Goal: Navigation & Orientation: Find specific page/section

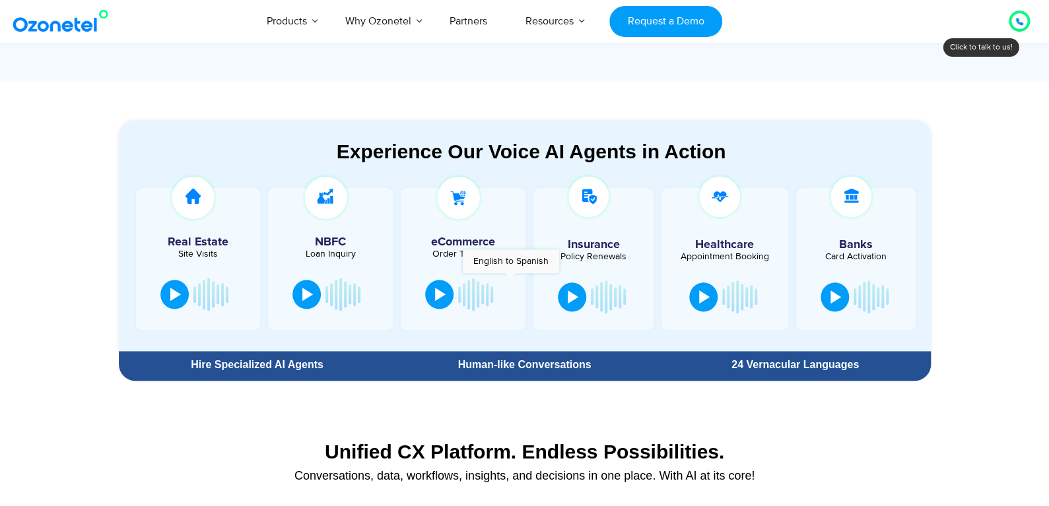
scroll to position [660, 0]
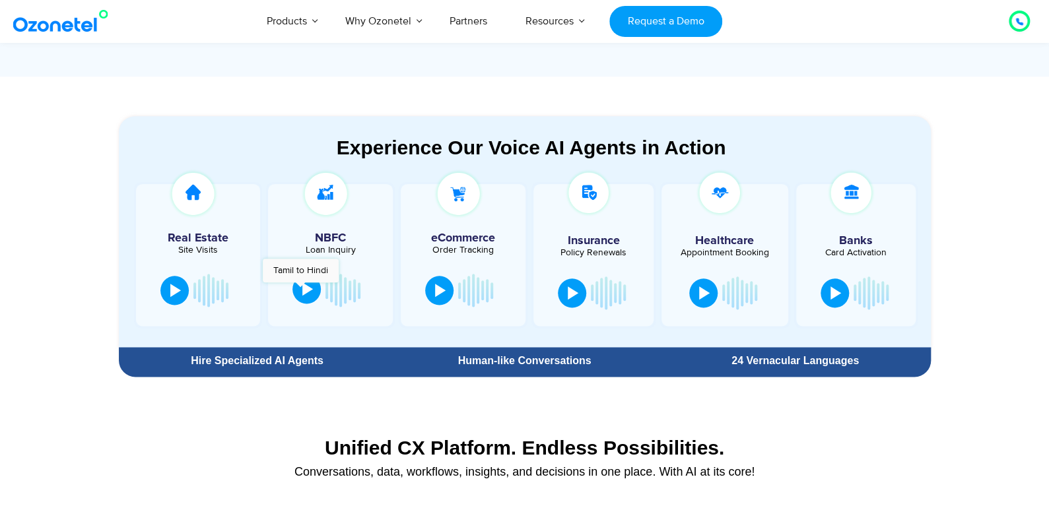
click at [301, 289] on button at bounding box center [306, 289] width 28 height 29
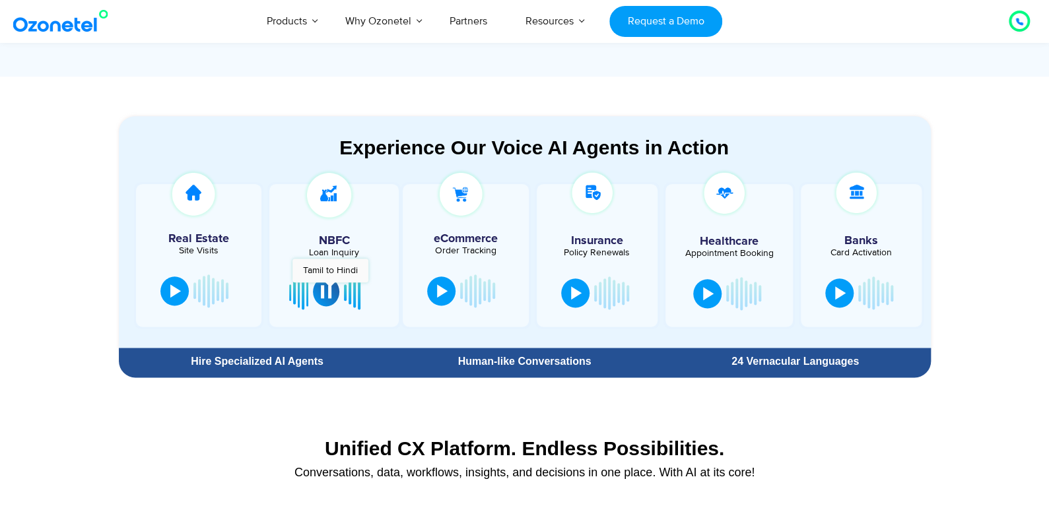
click at [330, 290] on div at bounding box center [326, 291] width 11 height 13
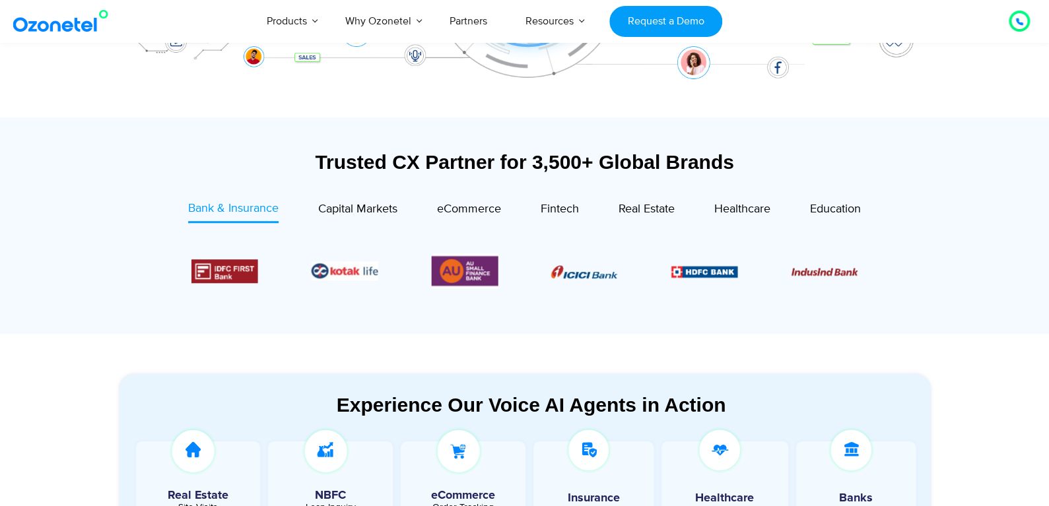
scroll to position [462, 0]
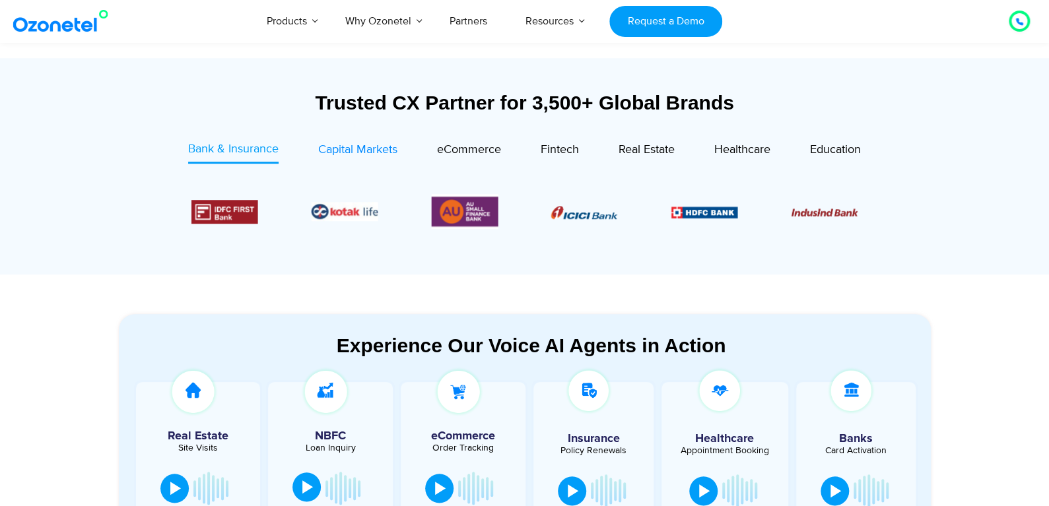
click at [370, 154] on span "Capital Markets" at bounding box center [357, 150] width 79 height 15
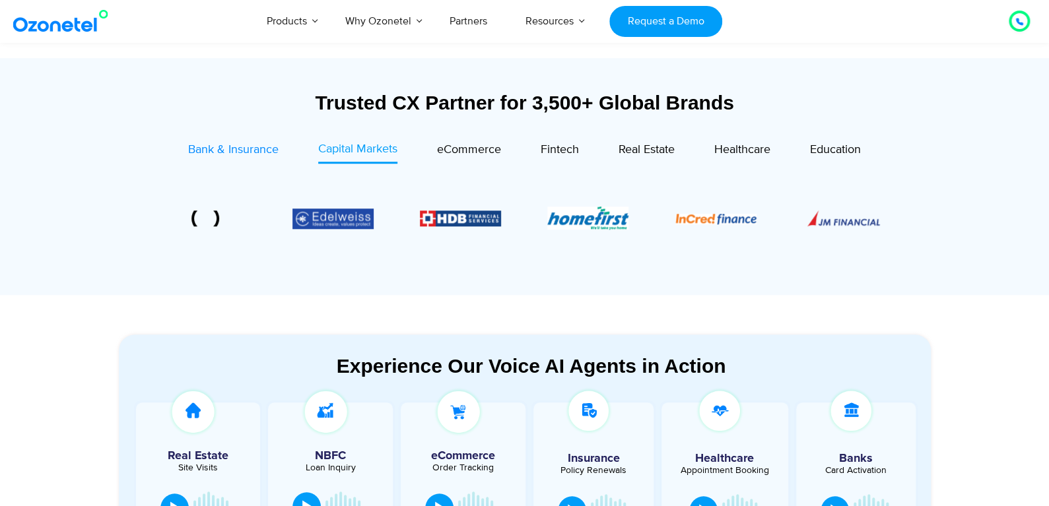
click at [240, 158] on div "Bank & Insurance" at bounding box center [233, 150] width 90 height 18
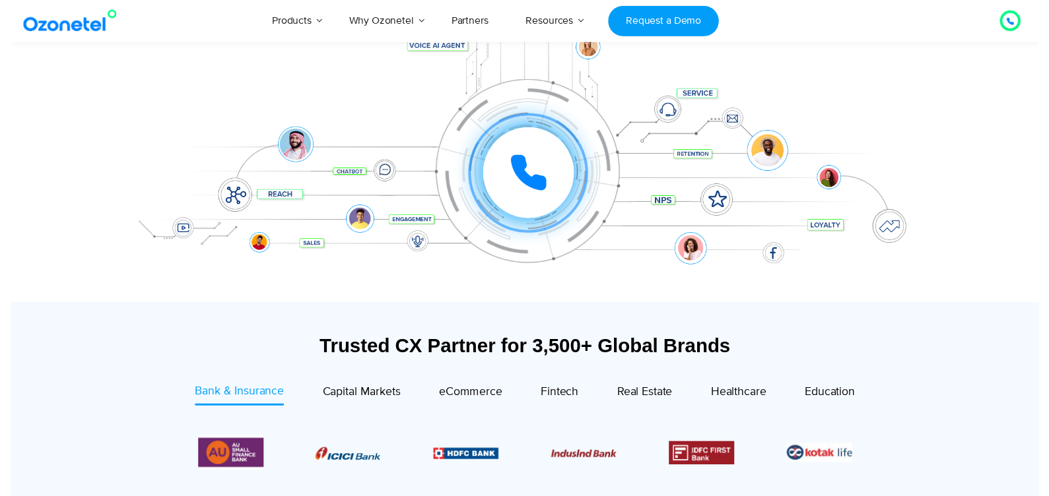
scroll to position [0, 0]
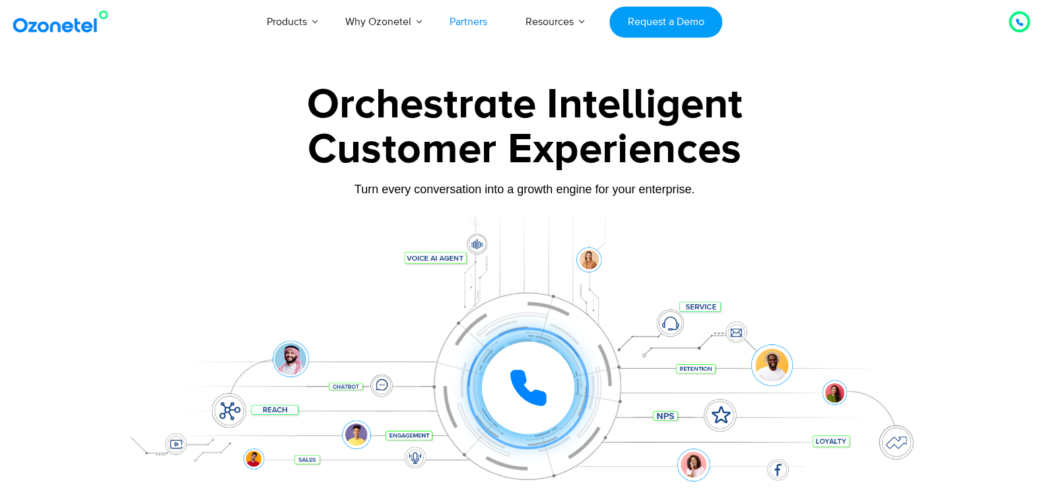
click at [465, 15] on link "Partners" at bounding box center [468, 22] width 76 height 44
